Goal: Task Accomplishment & Management: Manage account settings

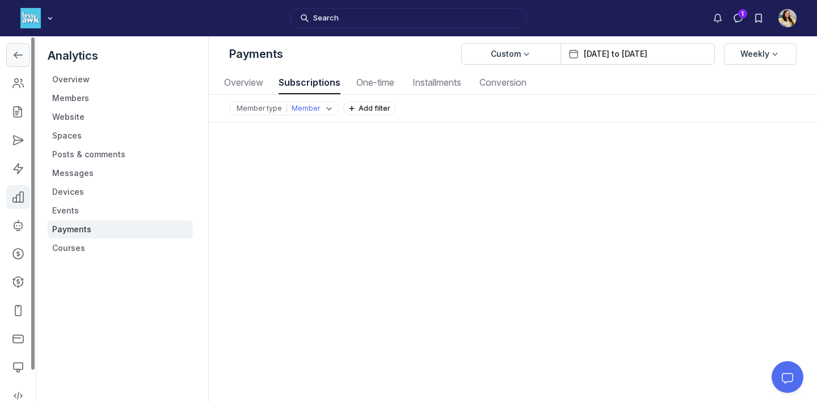
scroll to position [1537, 4074]
click at [16, 60] on icon "Left Sidebar" at bounding box center [17, 54] width 11 height 11
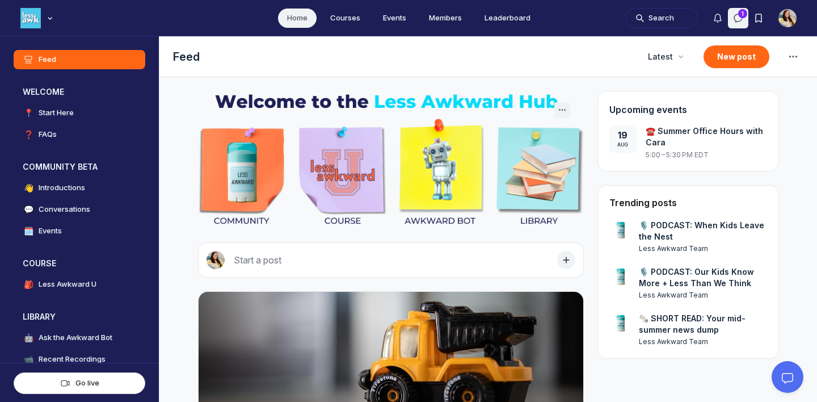
click at [729, 12] on button "Direct messages" at bounding box center [738, 18] width 20 height 20
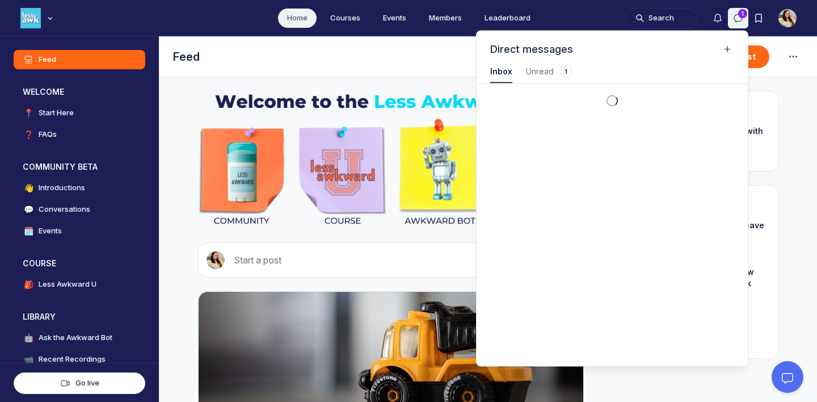
scroll to position [1537, 2557]
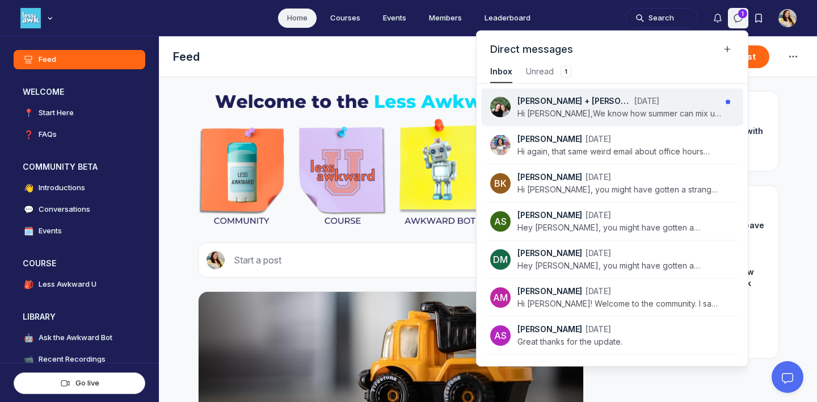
click at [617, 114] on p "Hi Tatiana,We know how summer can mix up the usual routine. If there’s anything…" at bounding box center [620, 113] width 204 height 11
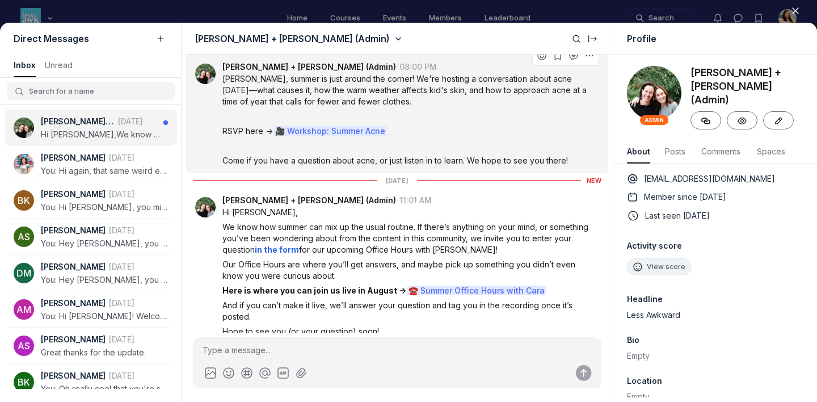
scroll to position [503, 0]
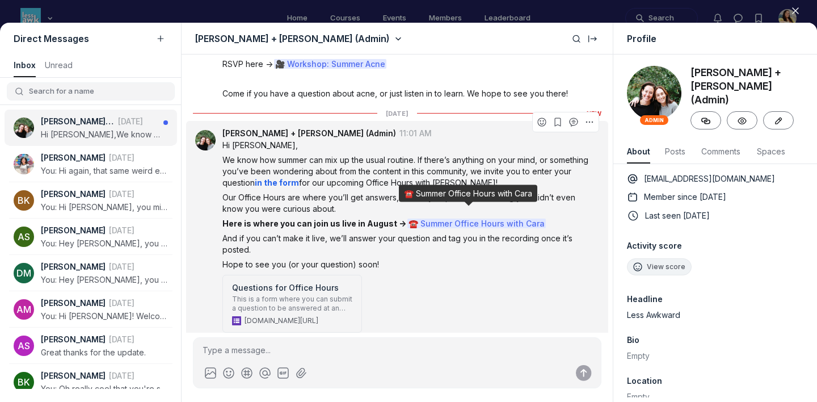
click at [461, 219] on span "☎️ Summer Office Hours with Cara" at bounding box center [477, 224] width 138 height 10
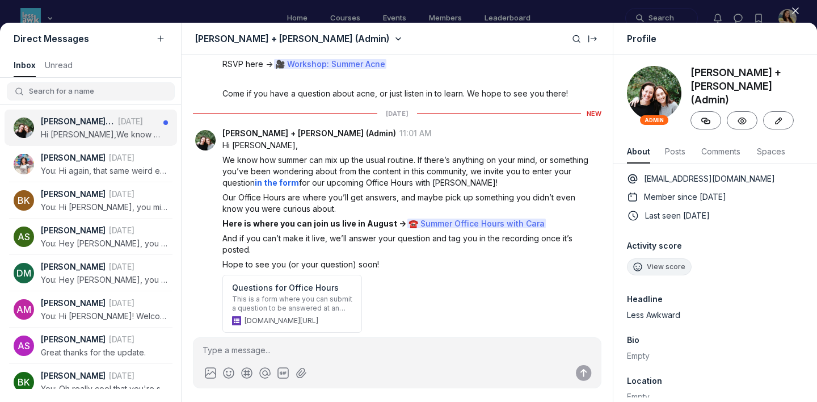
click at [463, 11] on div at bounding box center [408, 201] width 817 height 402
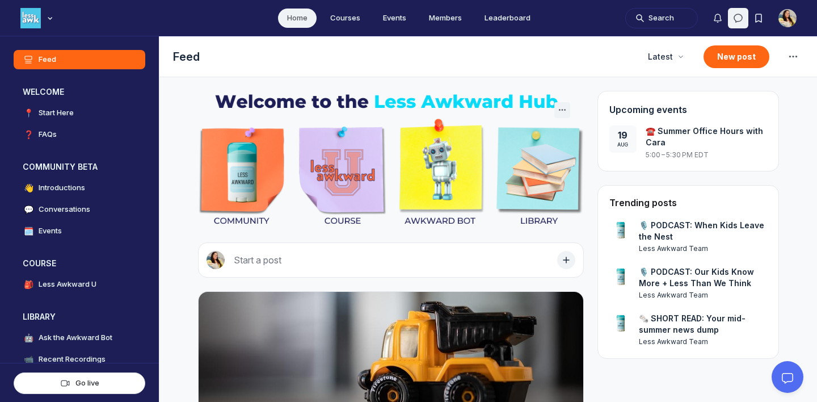
scroll to position [2903, 2174]
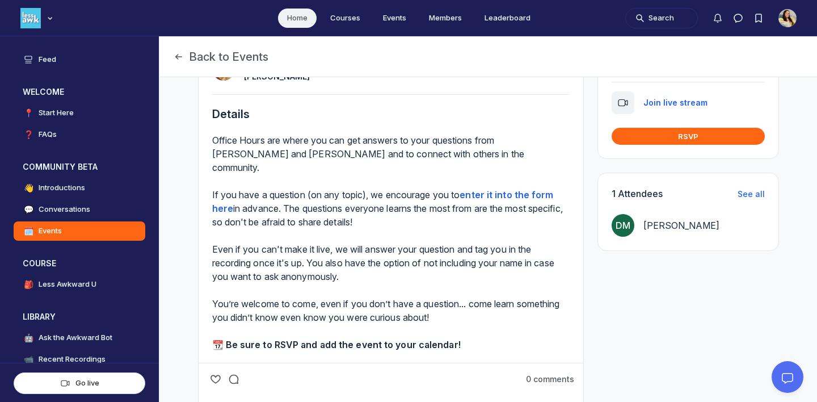
scroll to position [254, 0]
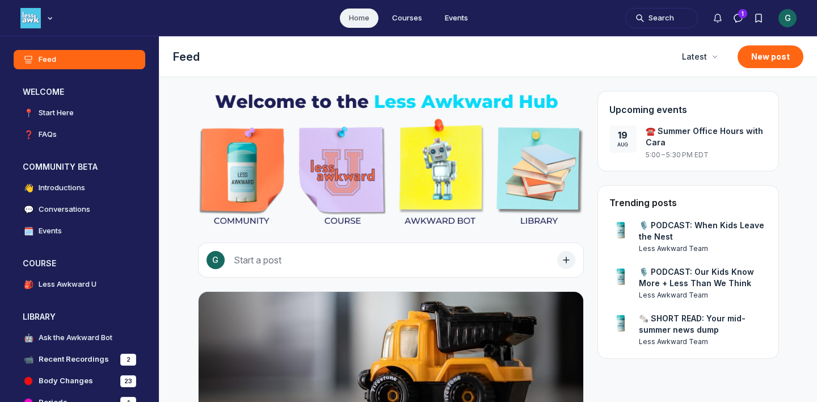
scroll to position [3082, 2174]
click at [60, 230] on h4 "Events" at bounding box center [50, 230] width 23 height 11
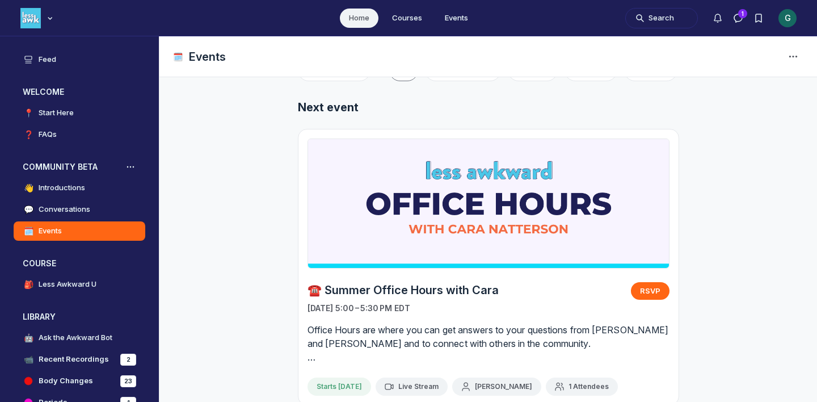
scroll to position [45, 0]
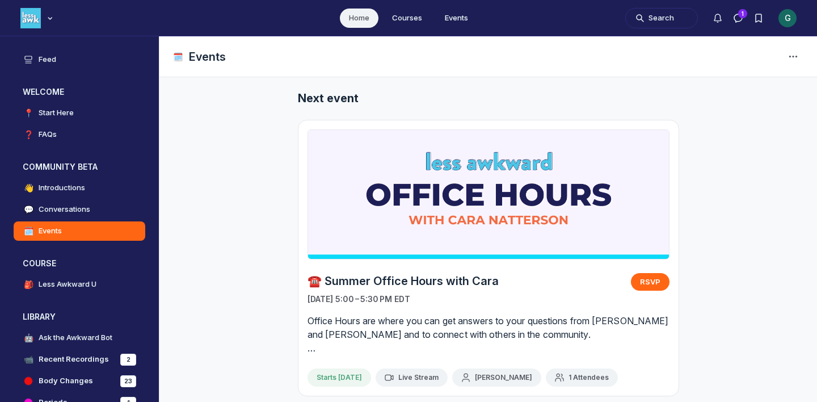
click at [464, 280] on link "☎️ Summer Office Hours with Cara" at bounding box center [403, 281] width 191 height 16
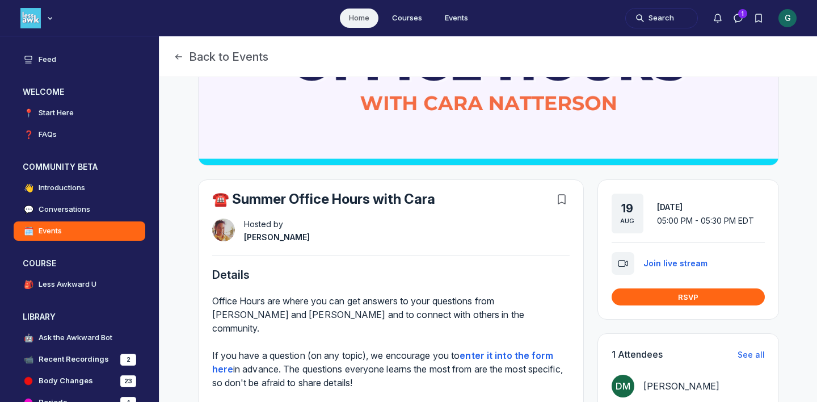
scroll to position [172, 0]
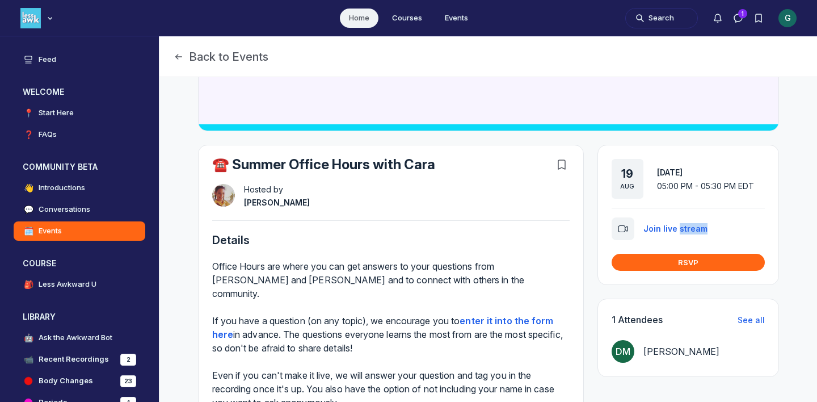
click at [658, 232] on span "Join live stream" at bounding box center [676, 229] width 64 height 10
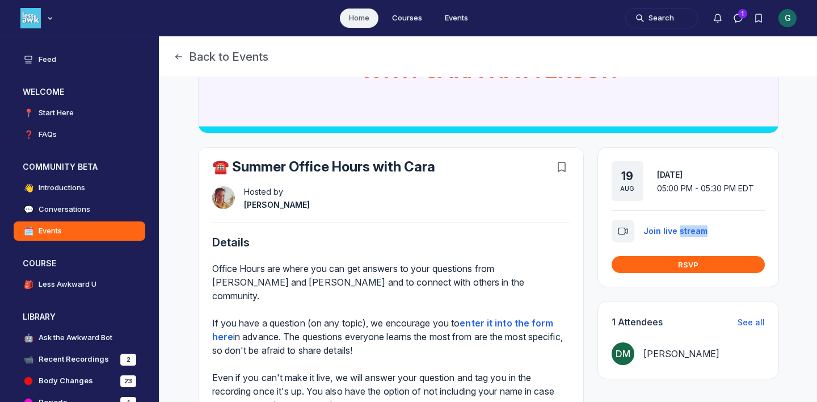
scroll to position [160, 0]
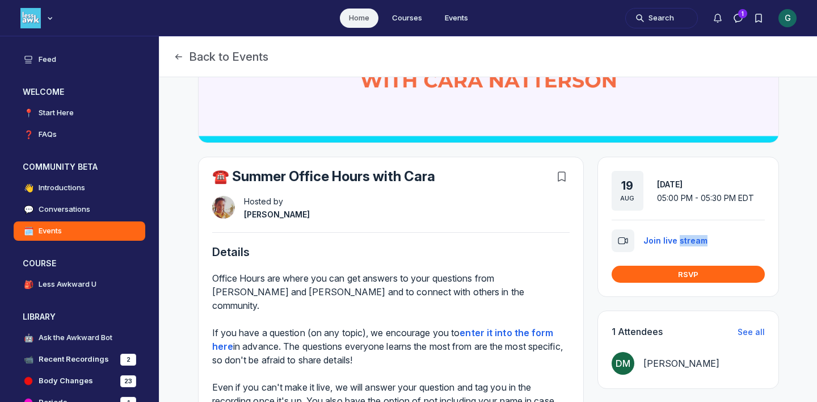
click at [548, 212] on div "CN Hosted by Cara Natterson" at bounding box center [391, 208] width 358 height 25
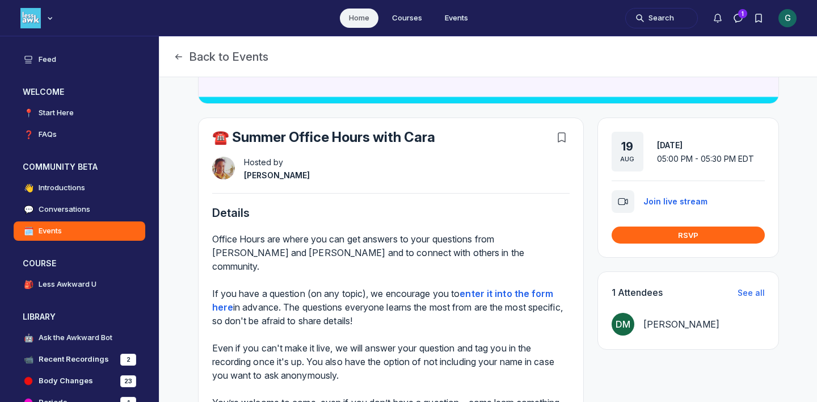
scroll to position [212, 0]
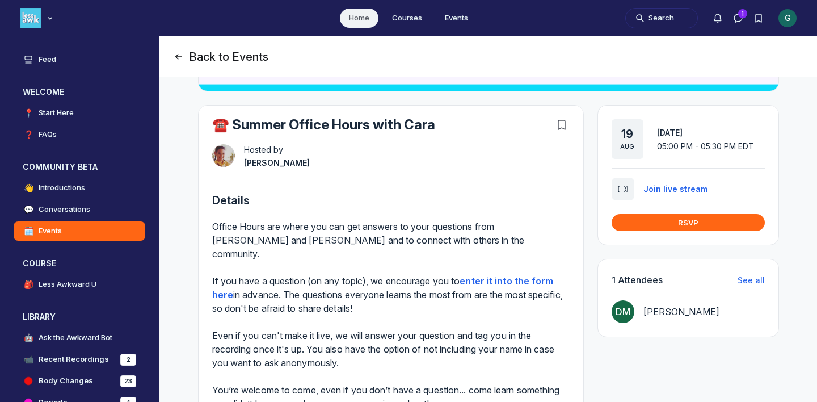
click at [178, 57] on icon "Page Header" at bounding box center [178, 56] width 11 height 11
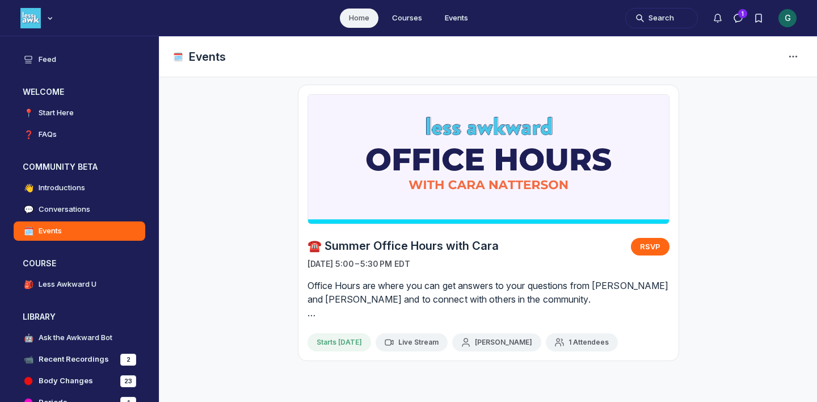
scroll to position [80, 0]
click at [460, 240] on link "☎️ Summer Office Hours with Cara" at bounding box center [403, 246] width 191 height 16
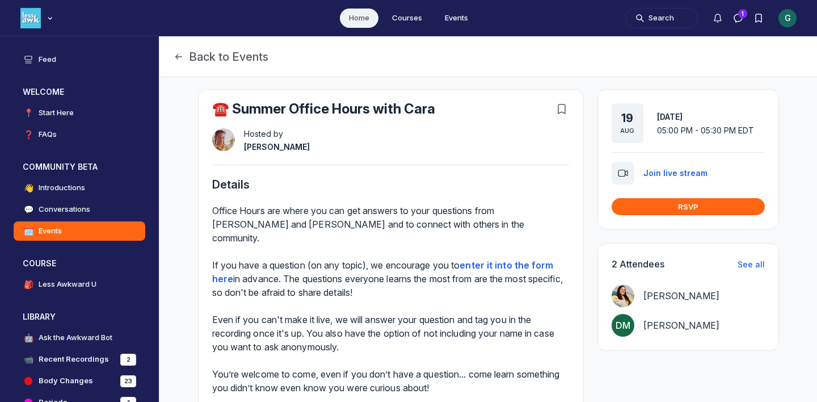
scroll to position [225, 0]
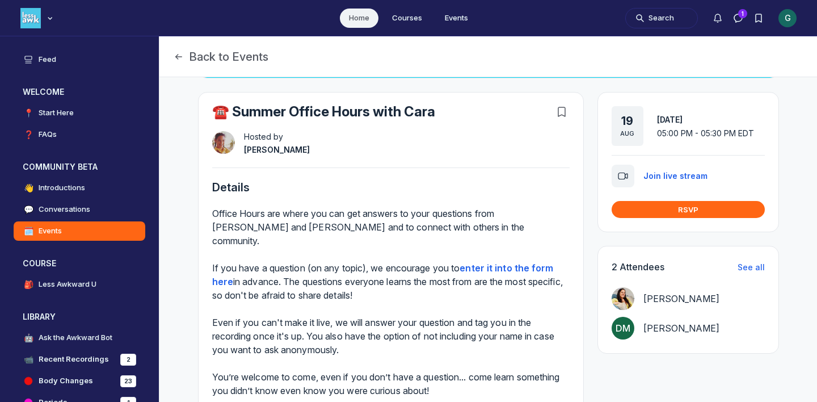
click at [792, 19] on div "G" at bounding box center [788, 18] width 18 height 18
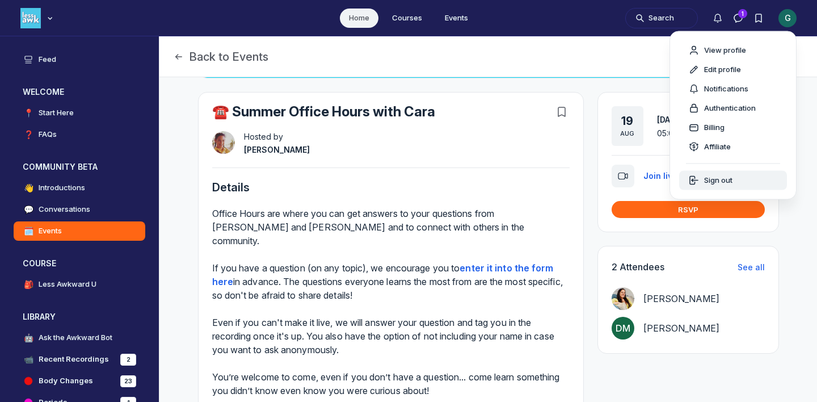
click at [702, 183] on div "Sign out" at bounding box center [711, 180] width 44 height 11
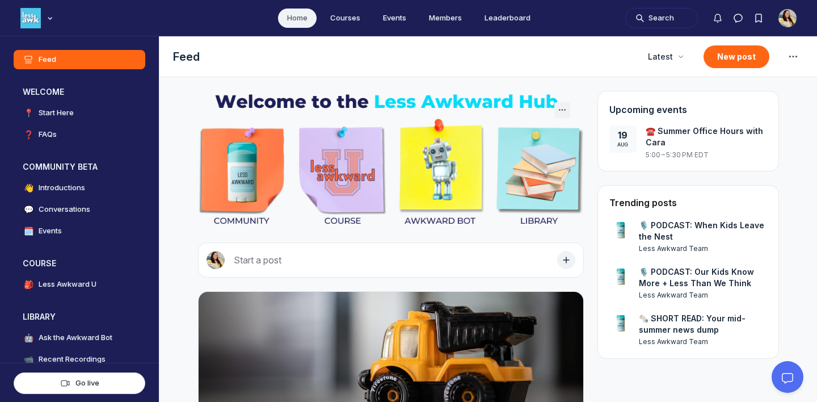
scroll to position [2903, 2174]
click at [56, 232] on h4 "Events" at bounding box center [50, 230] width 23 height 11
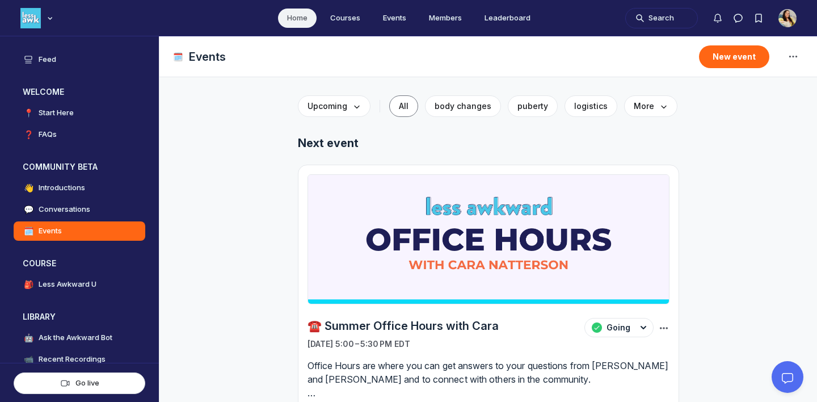
click at [666, 327] on use "Main Content" at bounding box center [664, 328] width 8 height 2
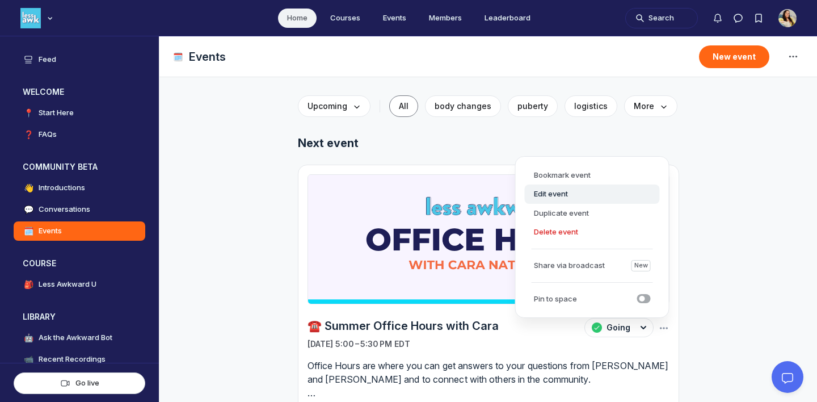
click at [576, 195] on button "Edit event" at bounding box center [592, 193] width 135 height 19
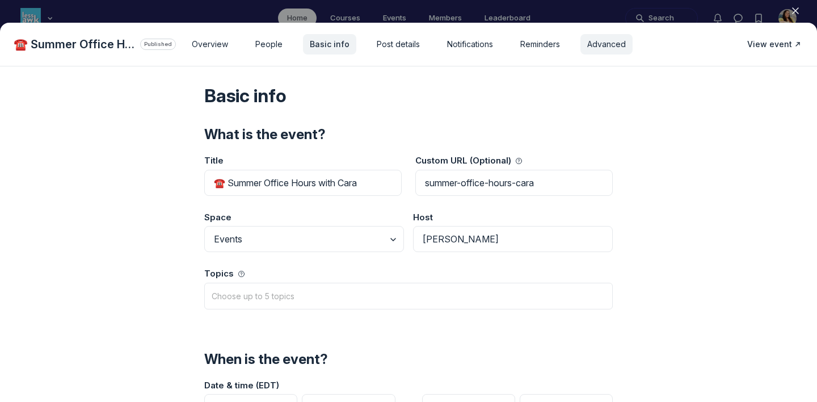
click at [611, 53] on div "Advanced" at bounding box center [607, 44] width 52 height 20
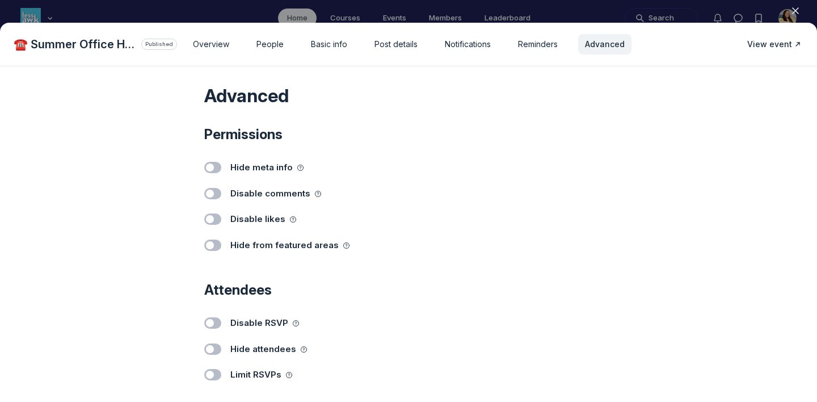
scroll to position [15, 0]
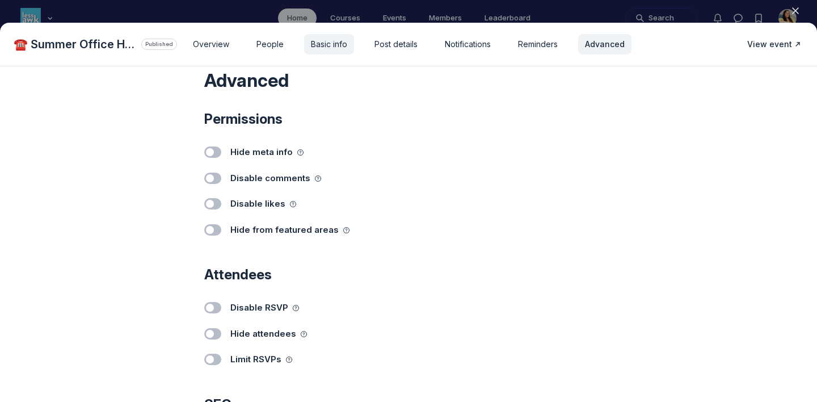
click at [319, 48] on span "Basic info" at bounding box center [329, 44] width 36 height 11
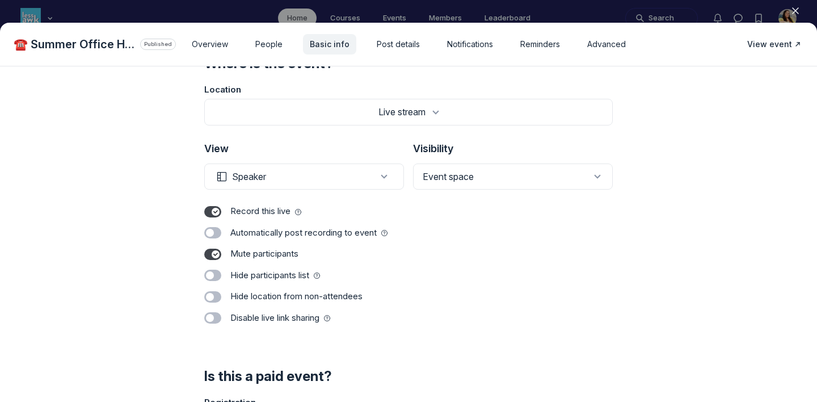
scroll to position [473, 0]
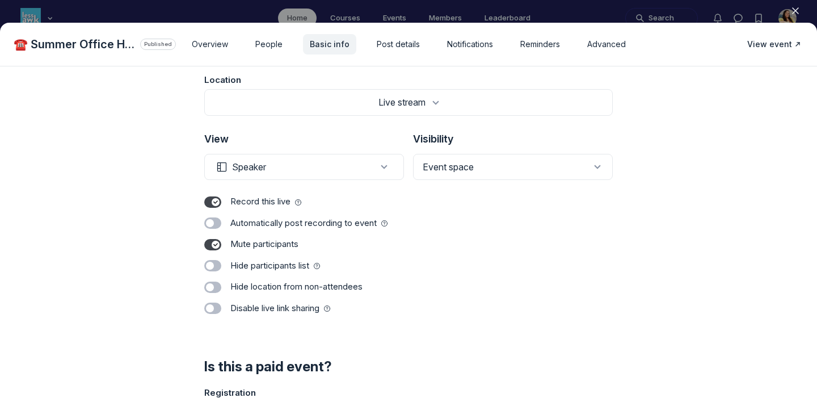
click at [713, 6] on div at bounding box center [408, 201] width 817 height 402
click at [795, 12] on icon "button" at bounding box center [795, 10] width 11 height 11
